Goal: Task Accomplishment & Management: Use online tool/utility

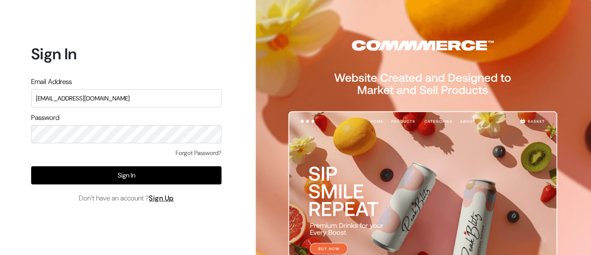
type input "[EMAIL_ADDRESS][DOMAIN_NAME]"
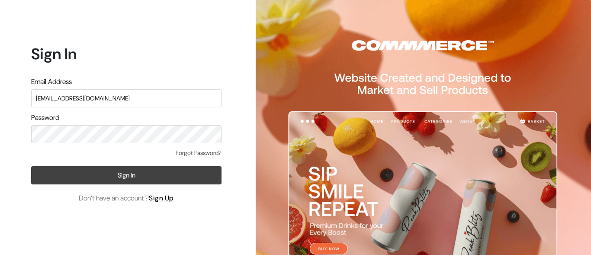
click at [126, 175] on button "Sign In" at bounding box center [126, 175] width 190 height 18
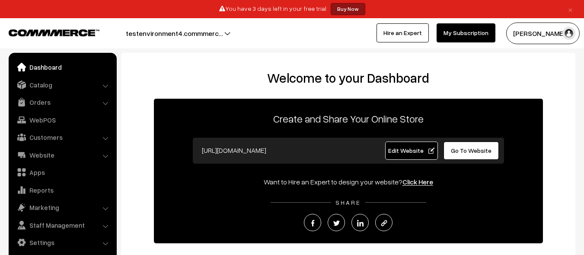
click at [62, 84] on link "Catalog" at bounding box center [62, 85] width 103 height 16
click at [0, 0] on link "Products" at bounding box center [0, 0] width 0 height 0
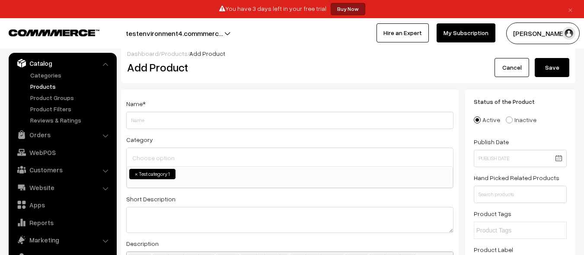
scroll to position [7, 0]
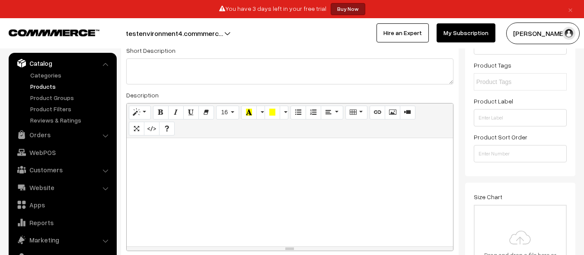
click at [285, 151] on div at bounding box center [290, 192] width 327 height 108
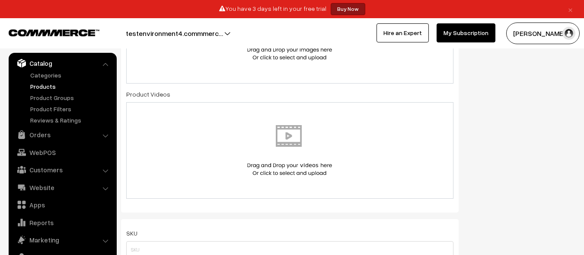
scroll to position [472, 0]
